Goal: Find specific page/section: Find specific page/section

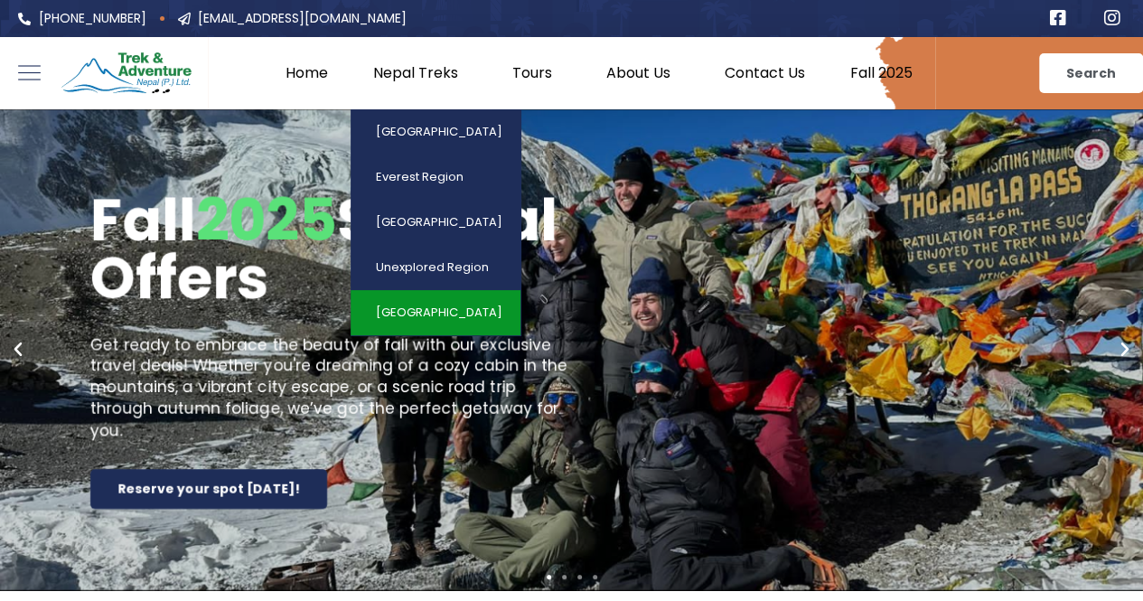
click at [426, 295] on link "[GEOGRAPHIC_DATA]" at bounding box center [436, 312] width 170 height 45
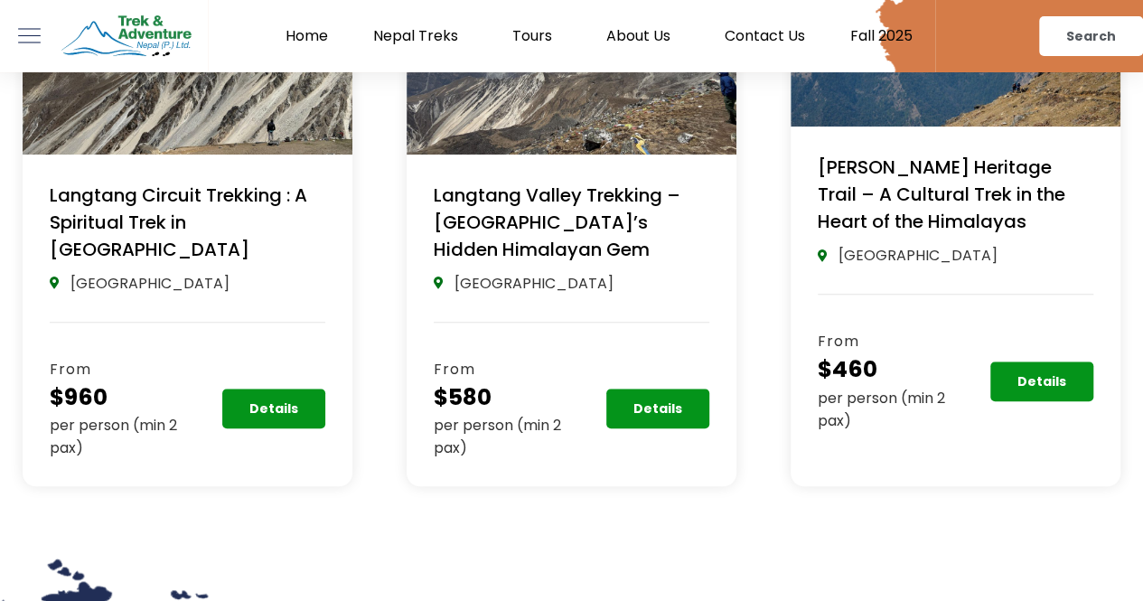
scroll to position [591, 0]
